Goal: Task Accomplishment & Management: Manage account settings

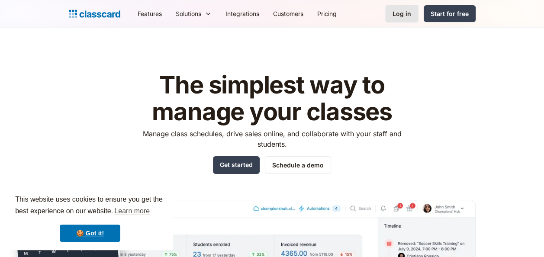
click at [407, 13] on div "Log in" at bounding box center [402, 13] width 19 height 9
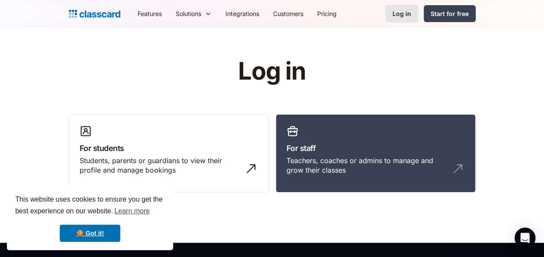
click at [405, 10] on div "Log in" at bounding box center [402, 13] width 19 height 9
click at [107, 236] on link "🍪 Got it!" at bounding box center [90, 233] width 61 height 17
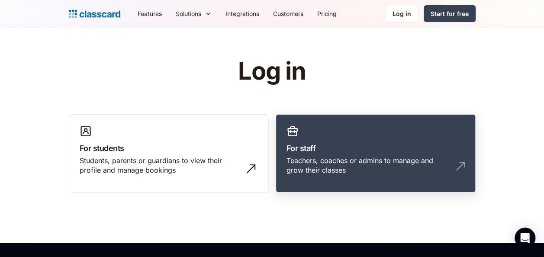
click at [395, 135] on link "For staff Teachers, coaches or admins to manage and grow their classes" at bounding box center [376, 153] width 200 height 79
